Goal: Transaction & Acquisition: Purchase product/service

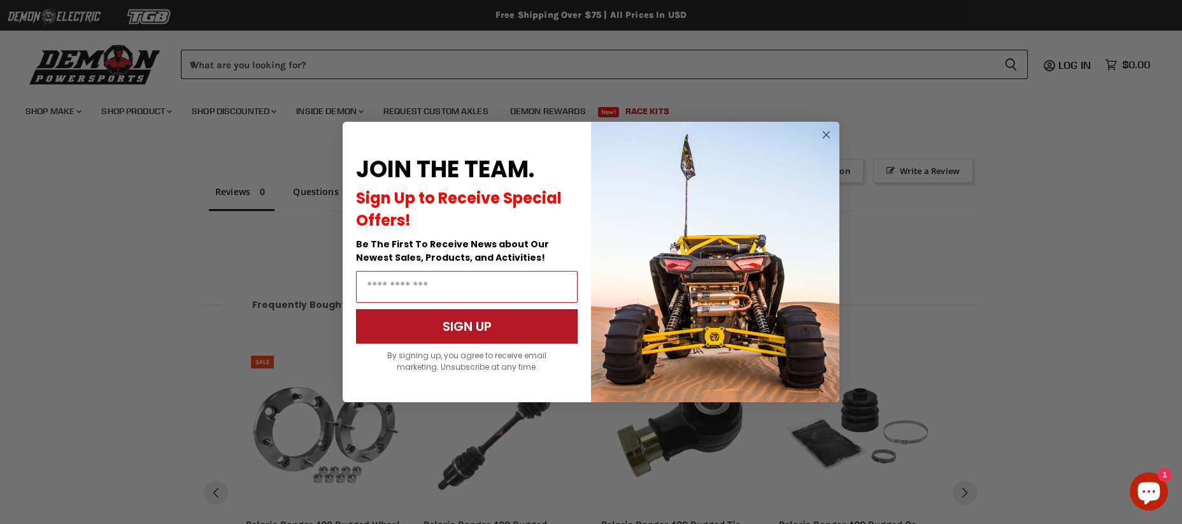
scroll to position [969, 0]
